Goal: Task Accomplishment & Management: Manage account settings

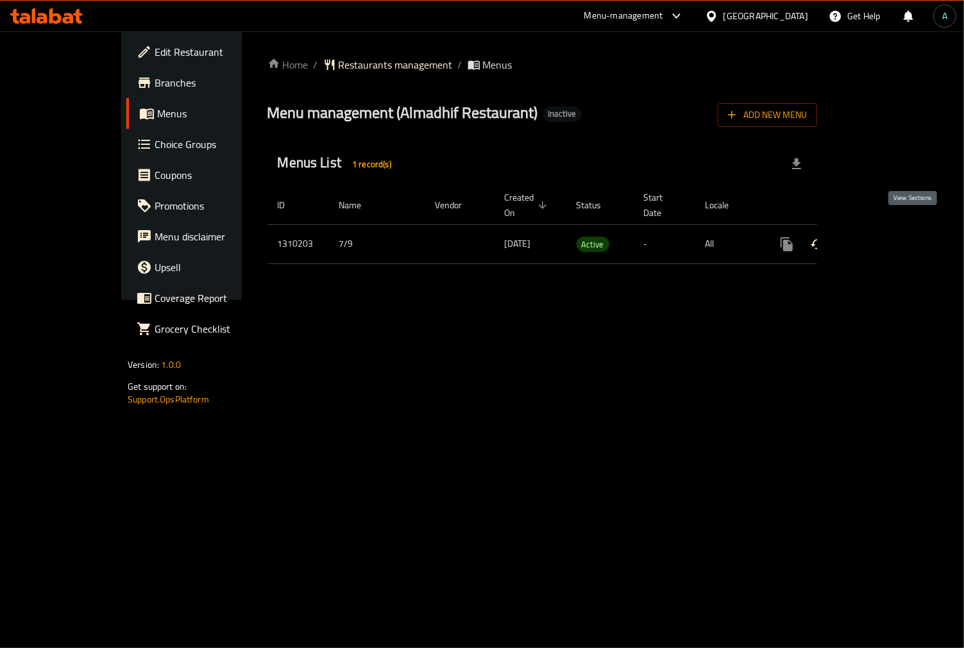
click at [885, 239] on icon "enhanced table" at bounding box center [879, 245] width 12 height 12
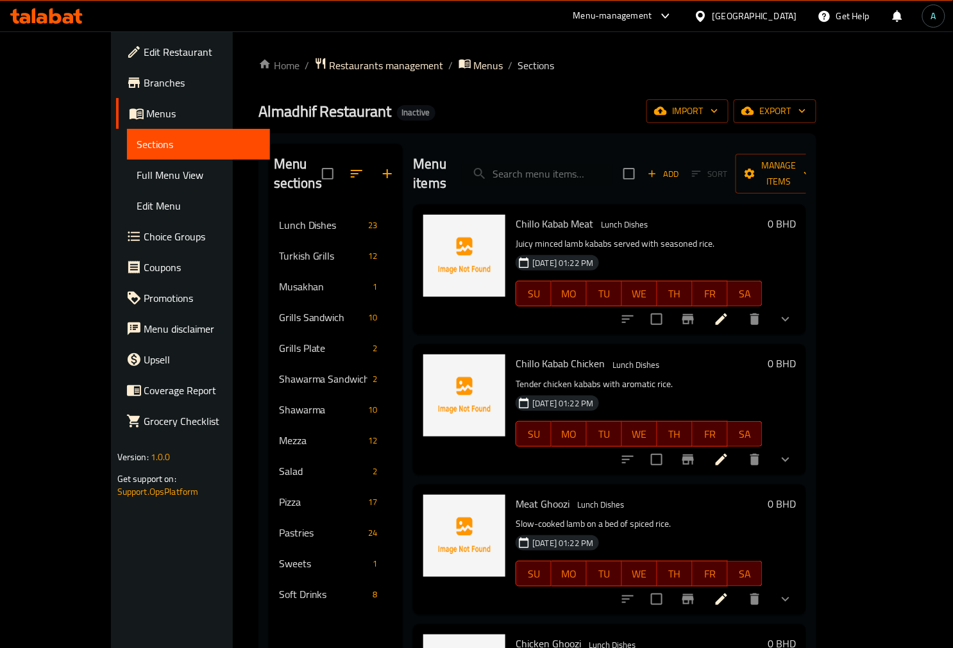
click at [465, 141] on div "Menu sections Lunch Dishes 23 Turkish Grills 12 Musakhan 1 Grills Sandwich 10 G…" at bounding box center [537, 467] width 559 height 669
click at [137, 167] on span "Full Menu View" at bounding box center [198, 174] width 122 height 15
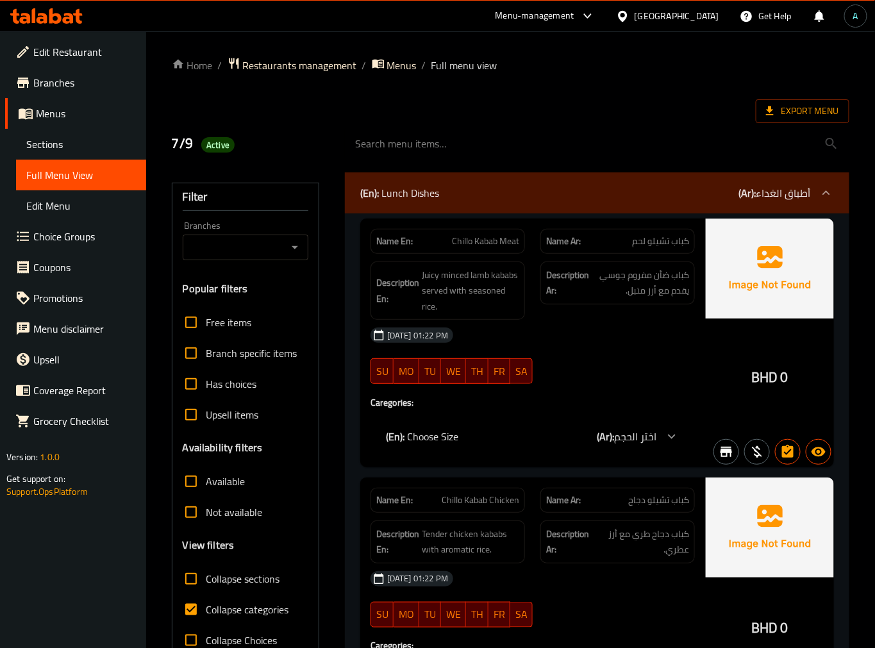
drag, startPoint x: 511, startPoint y: 395, endPoint x: 501, endPoint y: 395, distance: 10.3
click at [511, 395] on div "Name En: Chillo Kabab Meat Name Ar: كباب تشيلو لحم Description En: Juicy minced…" at bounding box center [532, 343] width 345 height 249
click at [232, 596] on label "Collapse categories" at bounding box center [233, 609] width 114 height 31
click at [207, 596] on input "Collapse categories" at bounding box center [191, 609] width 31 height 31
checkbox input "false"
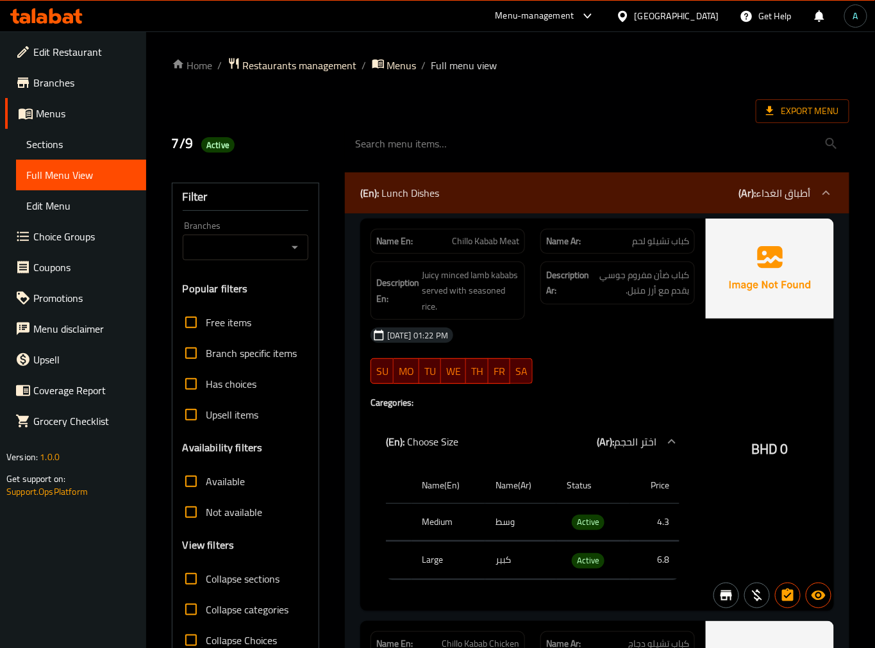
click at [361, 191] on b "(En):" at bounding box center [369, 192] width 19 height 19
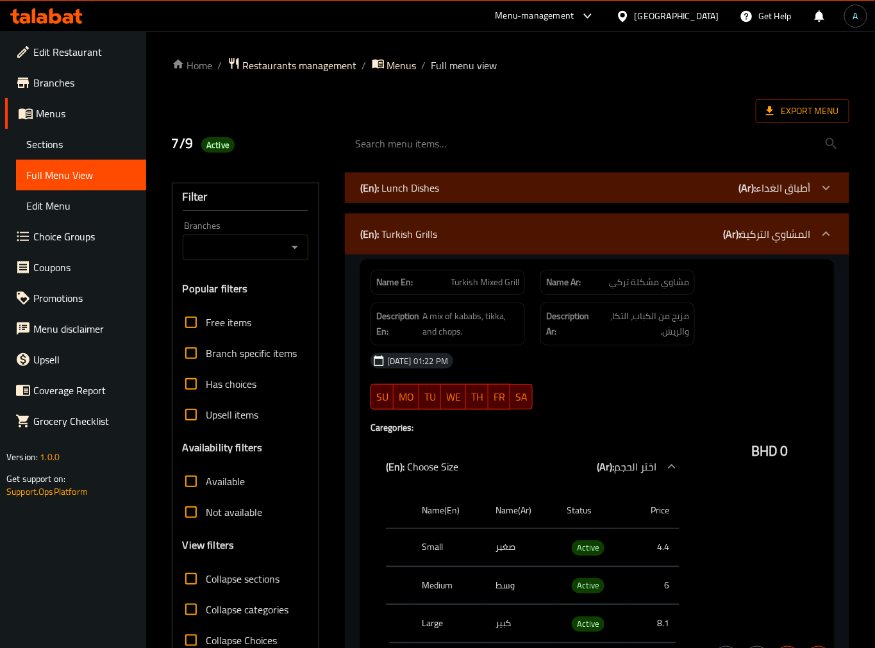
click at [369, 219] on div "Name En: Chillo Kabab Meat" at bounding box center [448, 231] width 170 height 40
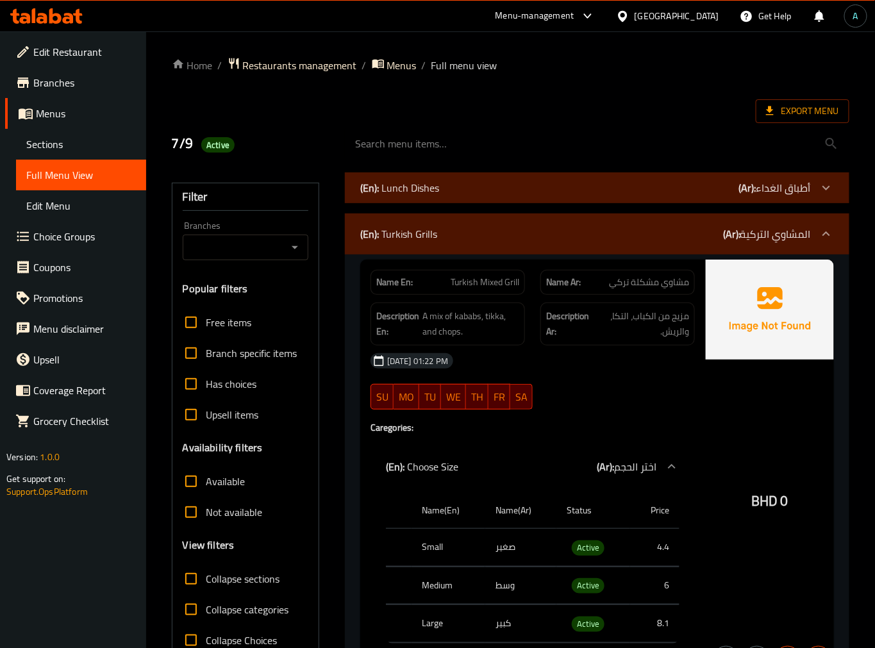
click at [369, 219] on div "(En): Turkish Grills (Ar): المشاوي التركية" at bounding box center [597, 234] width 505 height 41
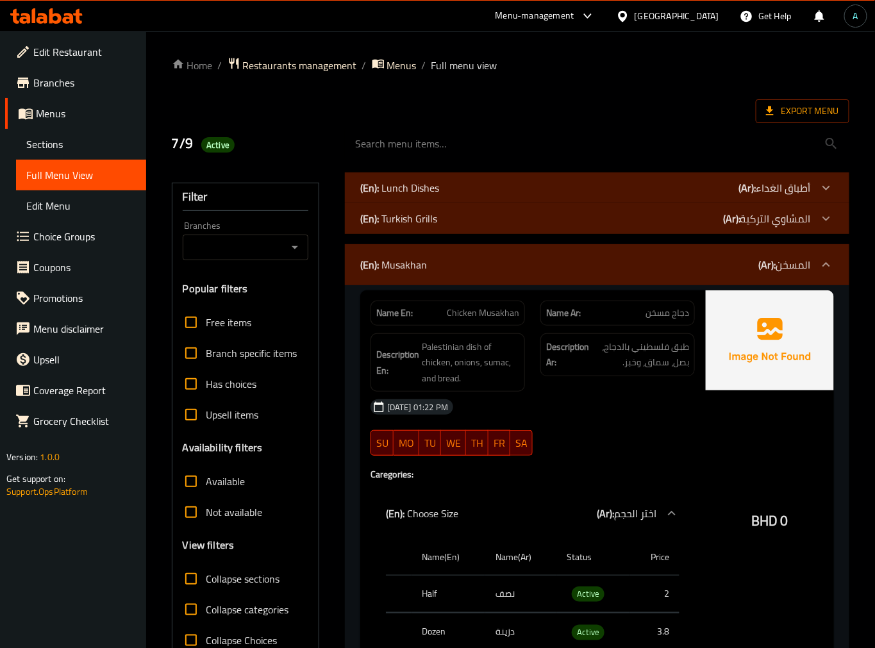
click at [370, 254] on div "(En): [PERSON_NAME] (Ar): المسخن" at bounding box center [597, 264] width 505 height 41
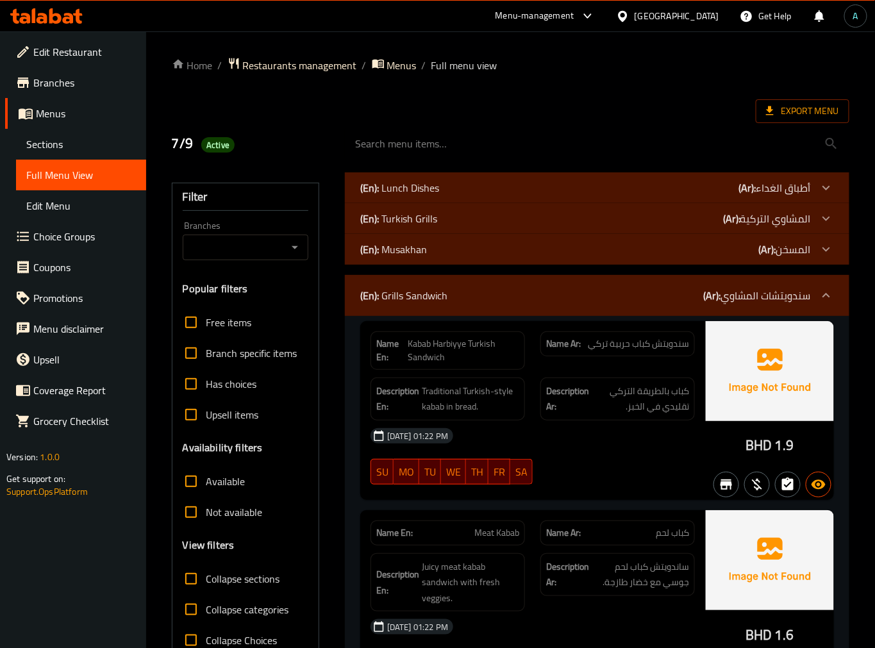
click at [359, 301] on div "(En): Grills Sandwich (Ar): سندويتشات المشاوي" at bounding box center [597, 295] width 505 height 41
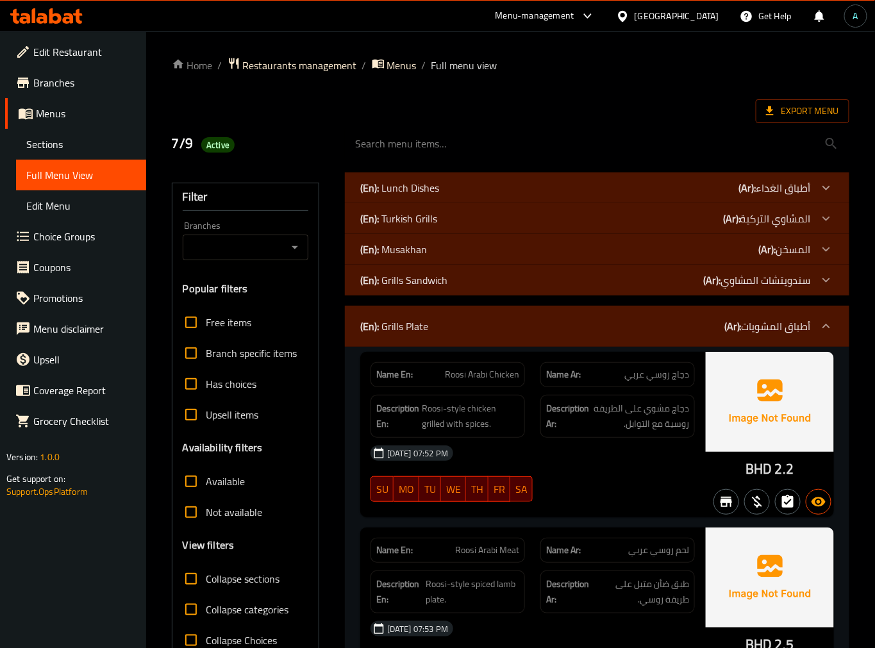
click at [360, 321] on b "(En):" at bounding box center [369, 326] width 19 height 19
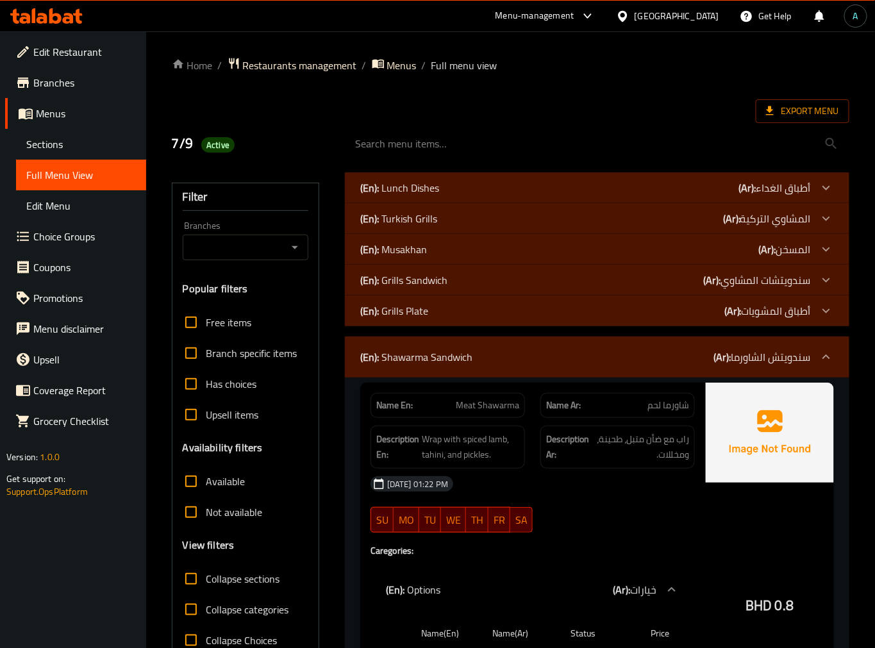
click at [380, 356] on p "(En): Shawarma Sandwich" at bounding box center [416, 357] width 112 height 15
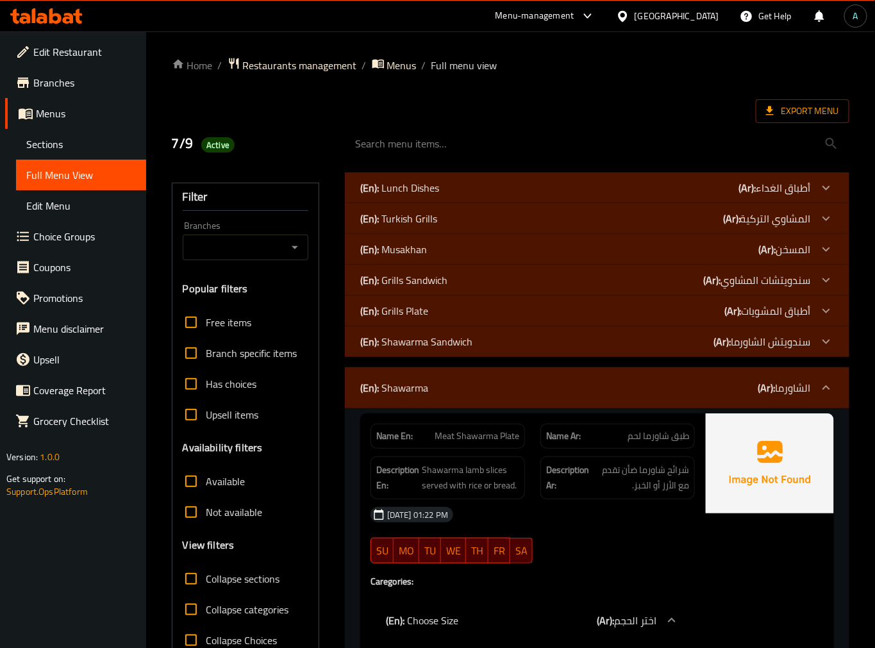
click at [381, 393] on p "(En): Shawarma" at bounding box center [394, 387] width 68 height 15
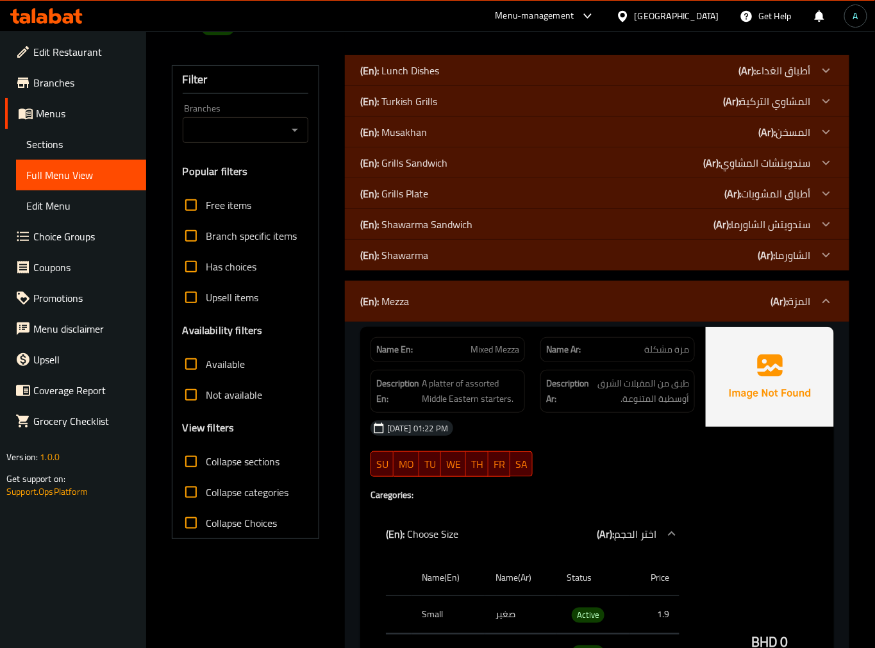
scroll to position [142, 0]
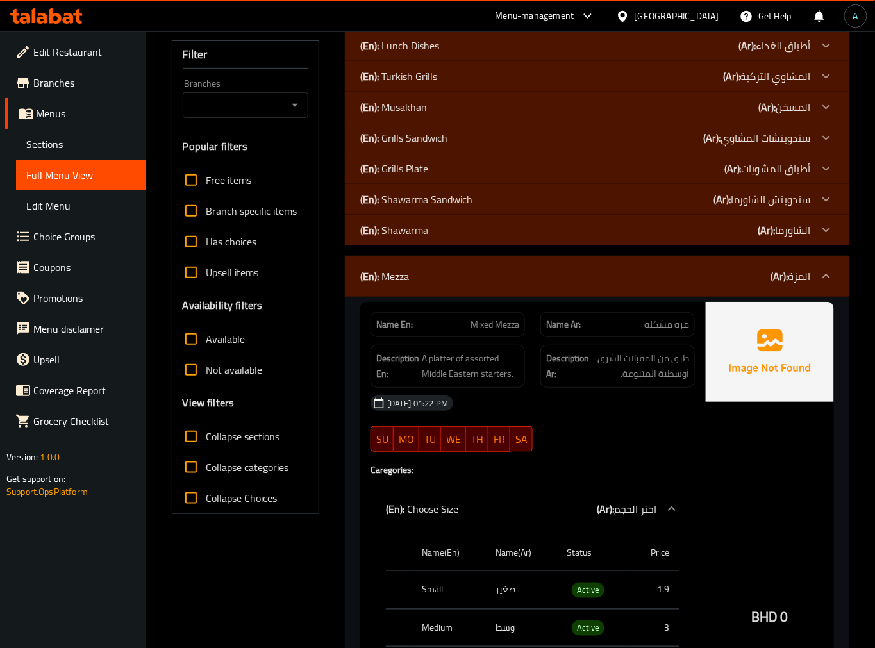
click at [389, 279] on p "(En): Mezza" at bounding box center [384, 276] width 49 height 15
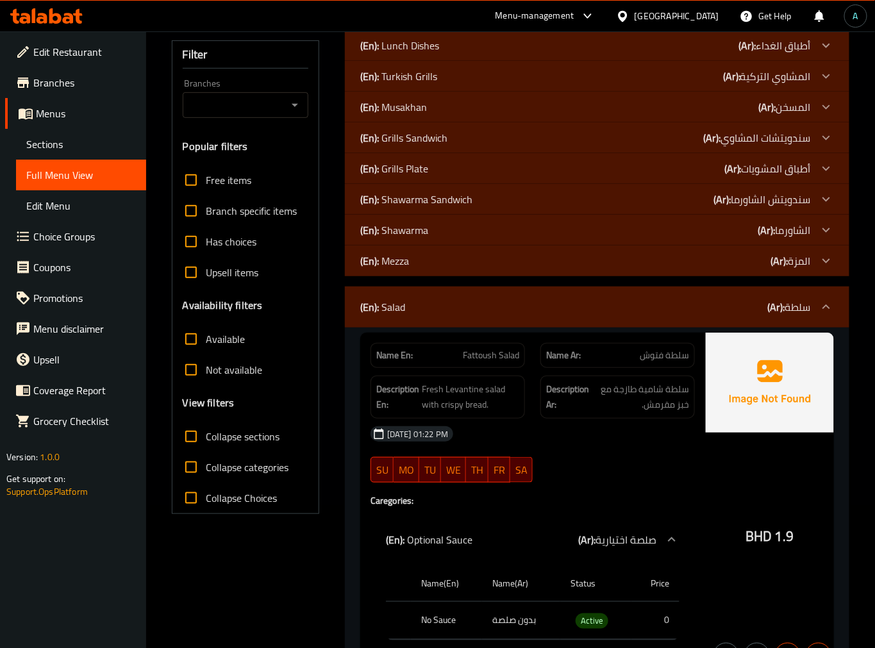
click at [231, 439] on span "Collapse sections" at bounding box center [244, 436] width 74 height 15
click at [207, 439] on input "Collapse sections" at bounding box center [191, 436] width 31 height 31
checkbox input "true"
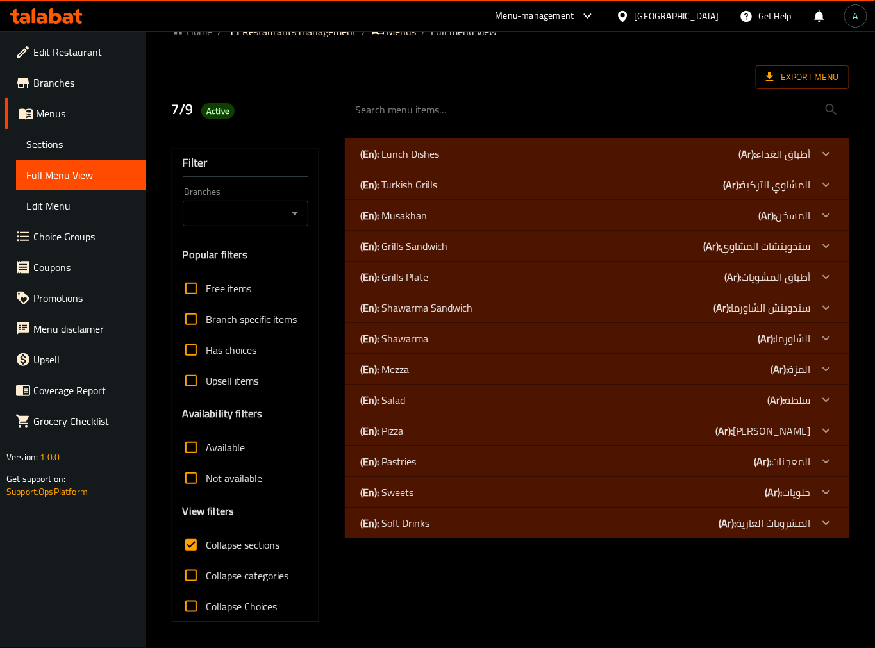
scroll to position [34, 0]
drag, startPoint x: 403, startPoint y: 521, endPoint x: 411, endPoint y: 488, distance: 33.8
click at [404, 521] on p "(En): Soft Drinks" at bounding box center [394, 523] width 69 height 15
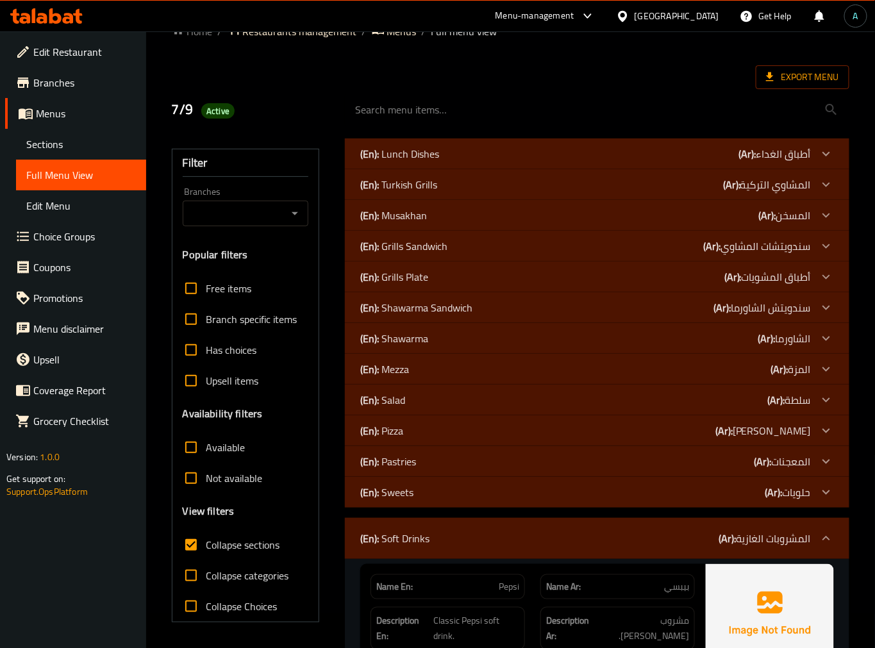
click at [411, 488] on p "(En): Sweets" at bounding box center [386, 492] width 53 height 15
click at [414, 460] on p "(En): Pastries" at bounding box center [388, 461] width 56 height 15
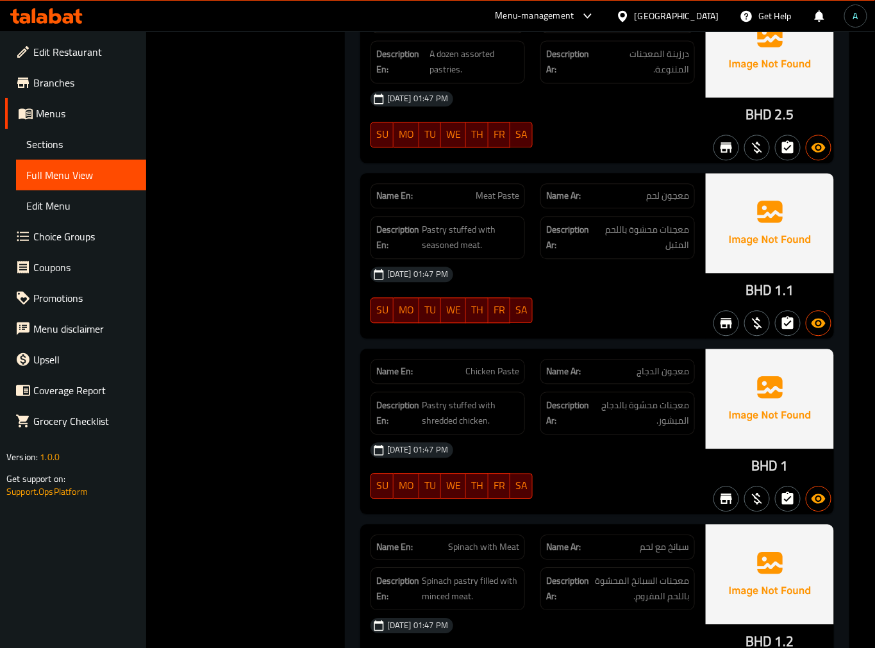
scroll to position [889, 0]
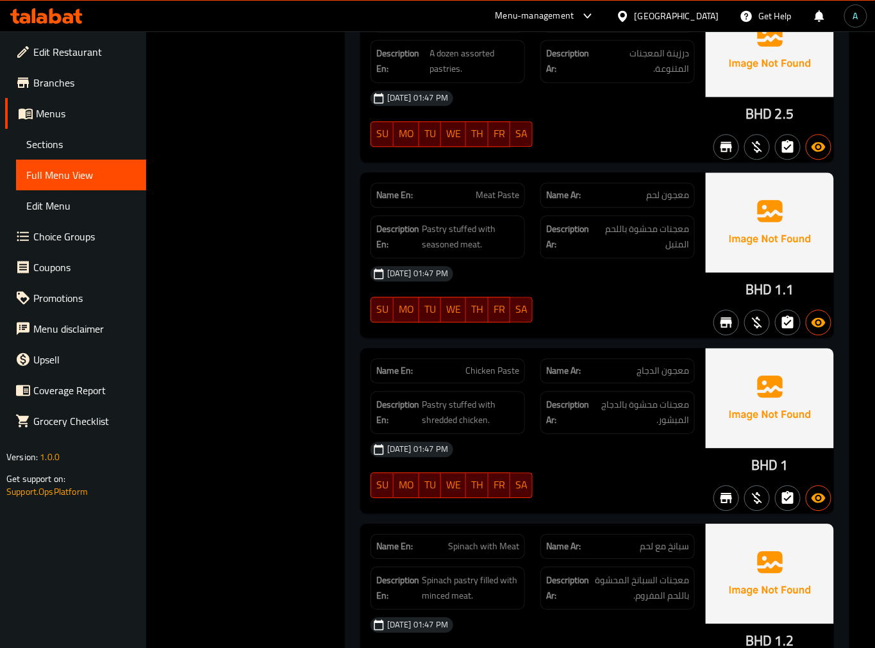
click at [493, 189] on span "Meat Paste" at bounding box center [498, 195] width 44 height 13
click at [502, 189] on span "Meat Paste" at bounding box center [498, 195] width 44 height 13
copy span "Paste"
click at [494, 201] on span "Meat Paste" at bounding box center [498, 195] width 44 height 13
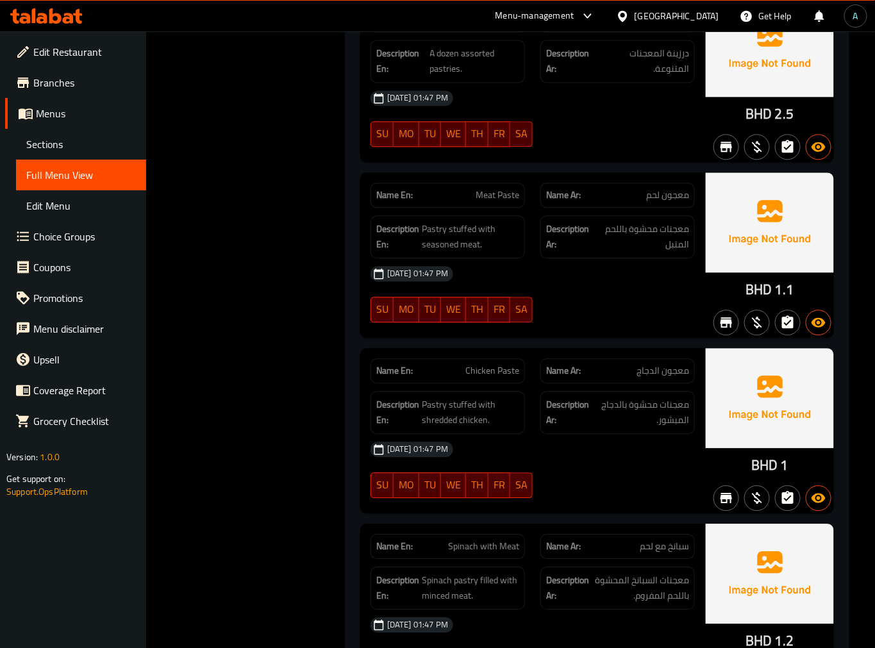
click at [494, 201] on span "Meat Paste" at bounding box center [498, 195] width 44 height 13
copy span "Meat Paste"
click at [497, 368] on span "Chicken Paste" at bounding box center [493, 370] width 54 height 13
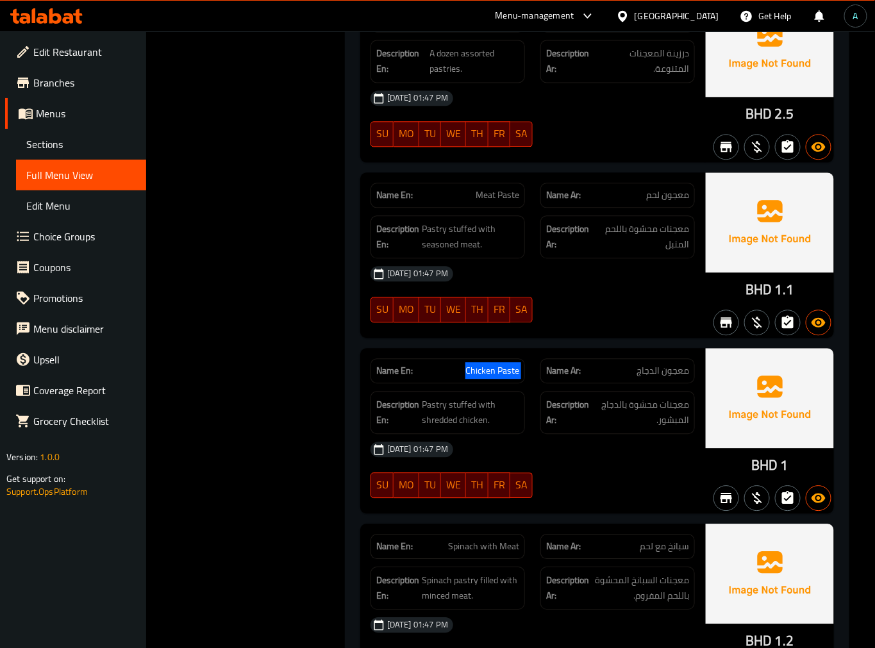
click at [497, 368] on span "Chicken Paste" at bounding box center [493, 370] width 54 height 13
copy span "Chicken Paste"
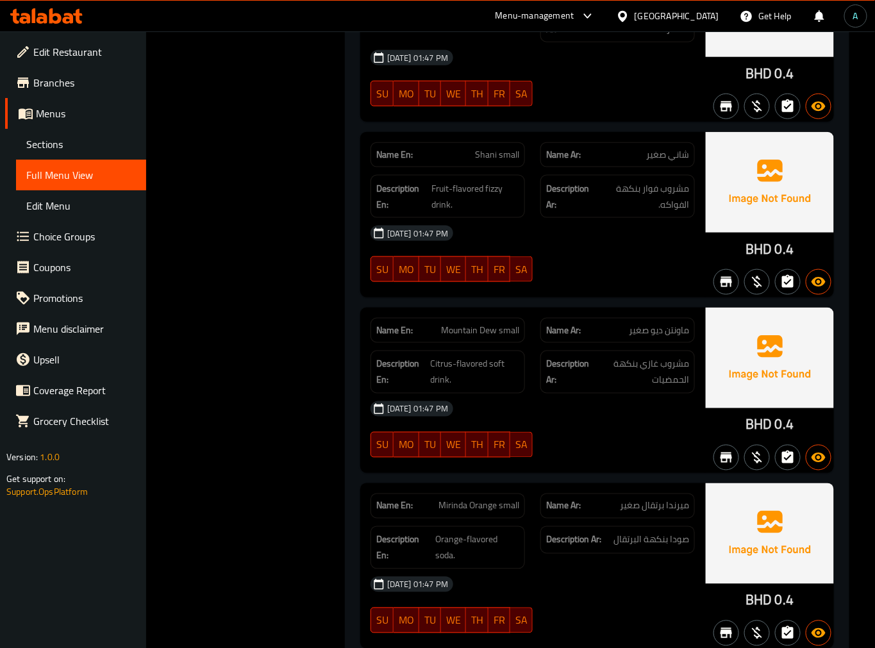
scroll to position [6752, 0]
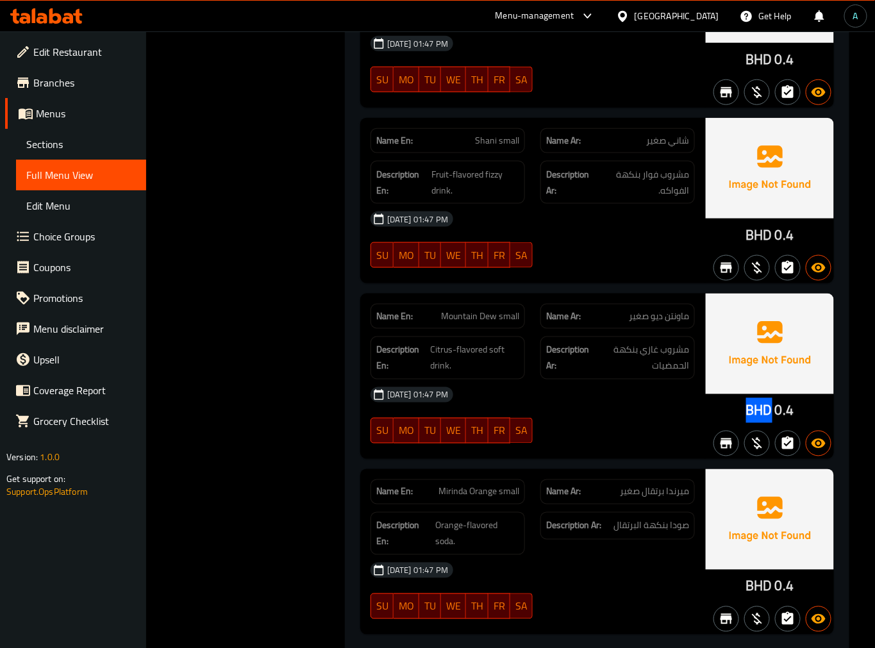
drag, startPoint x: 744, startPoint y: 375, endPoint x: 771, endPoint y: 376, distance: 27.6
click at [771, 376] on div "BHD 0.4" at bounding box center [770, 376] width 128 height 165
copy span "BHD"
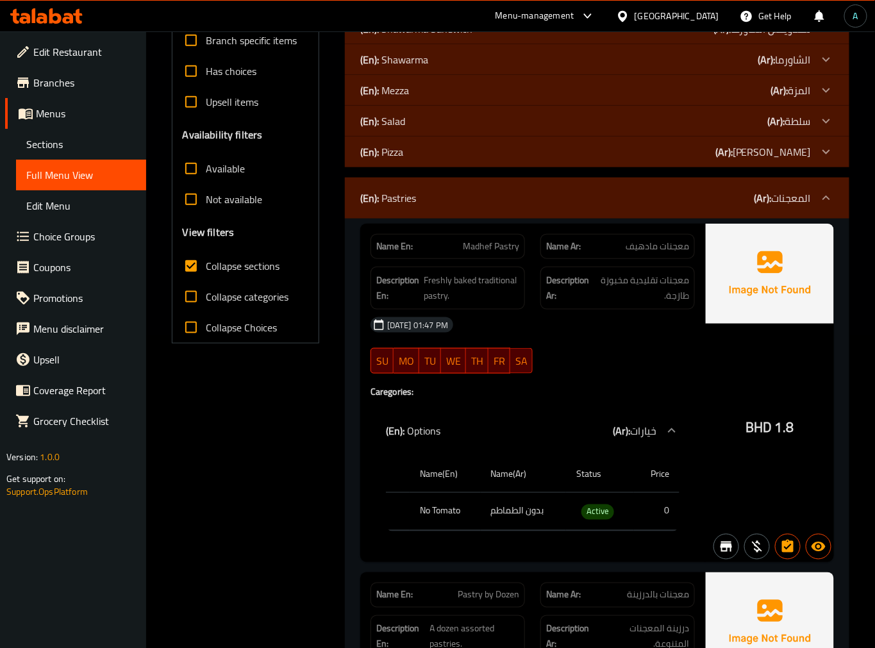
scroll to position [0, 0]
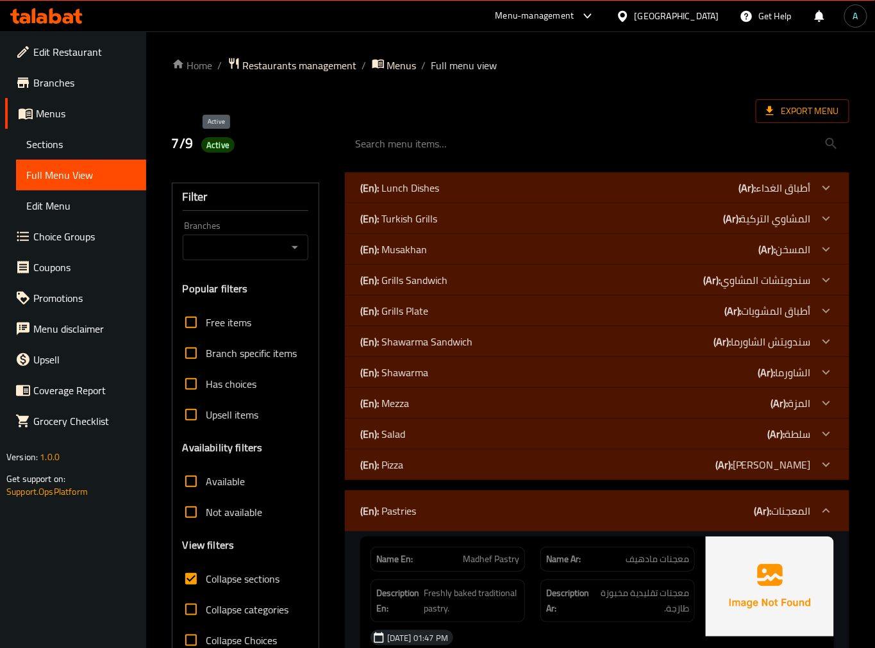
click at [214, 144] on span "Active" at bounding box center [217, 145] width 33 height 12
copy span "Active"
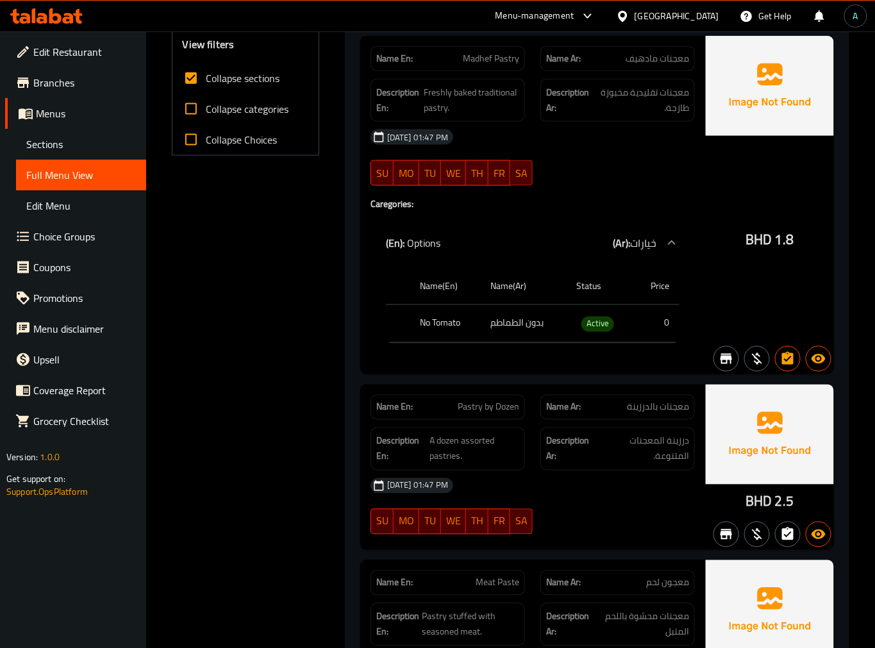
click at [240, 110] on span "Collapse categories" at bounding box center [248, 108] width 83 height 15
click at [207, 110] on input "Collapse categories" at bounding box center [191, 109] width 31 height 31
checkbox input "true"
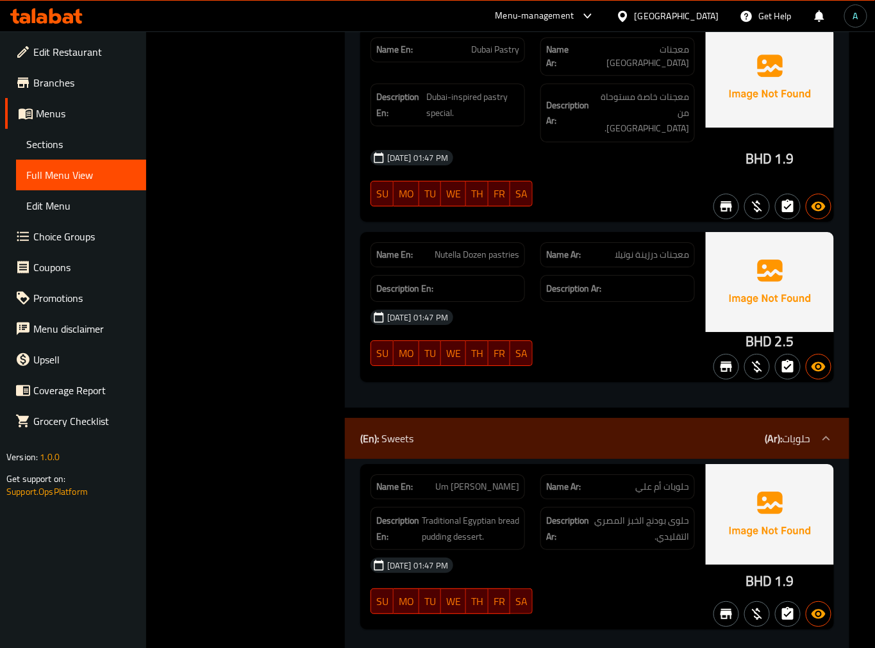
scroll to position [4562, 0]
